Goal: Transaction & Acquisition: Purchase product/service

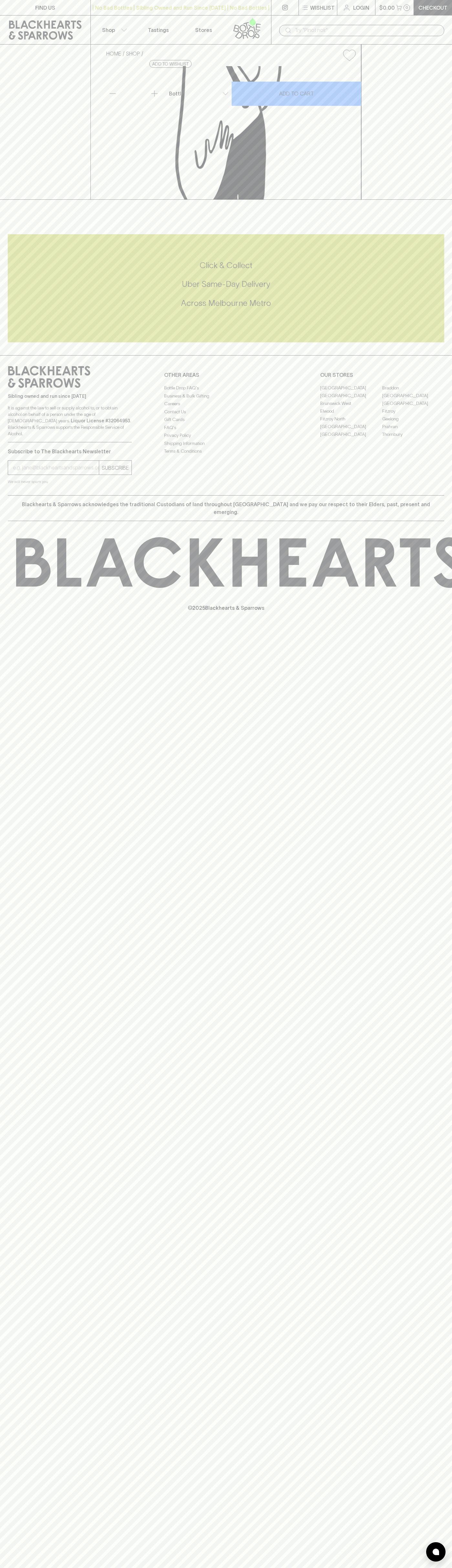
click at [437, 3] on link "Checkout" at bounding box center [433, 7] width 38 height 15
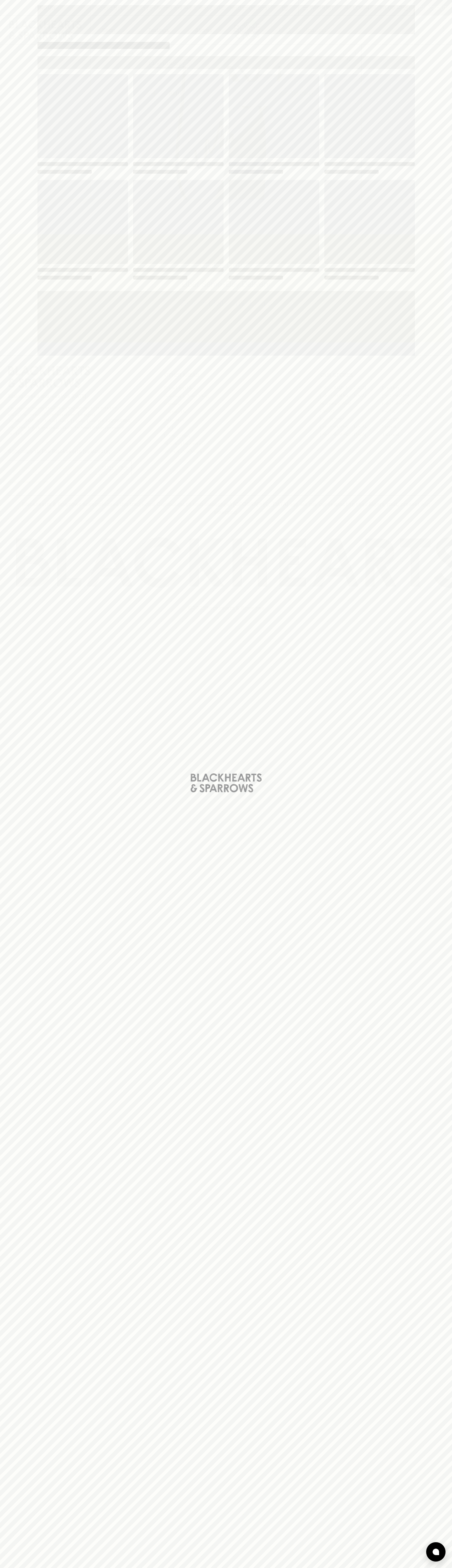
click at [421, 1275] on div "Loading" at bounding box center [226, 784] width 452 height 1568
click at [383, 1567] on html "FIND US | No Bad Bottles | Sibling Owned and Run Since 2006 | No Bad Bottles | …" at bounding box center [226, 784] width 452 height 1568
click at [17, 1293] on div "Loading" at bounding box center [226, 784] width 452 height 1568
